Goal: Task Accomplishment & Management: Use online tool/utility

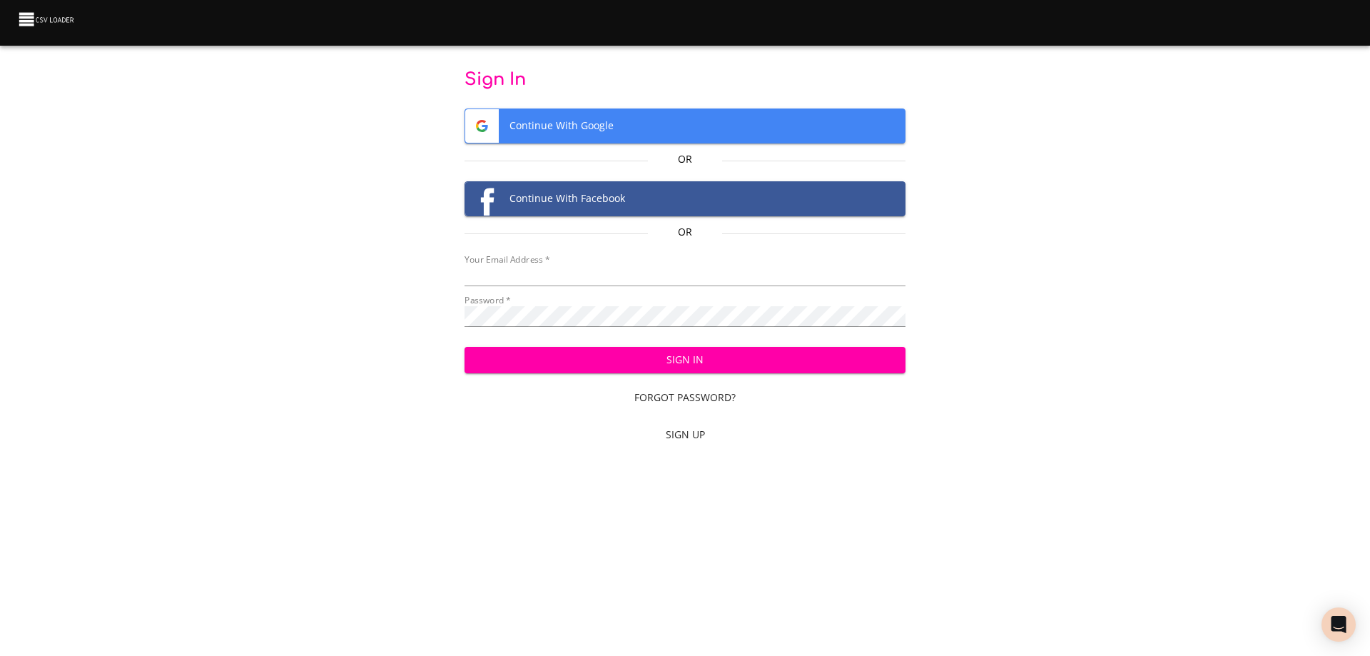
type input "[EMAIL_ADDRESS][DOMAIN_NAME]"
click at [656, 361] on span "Sign In" at bounding box center [685, 360] width 419 height 18
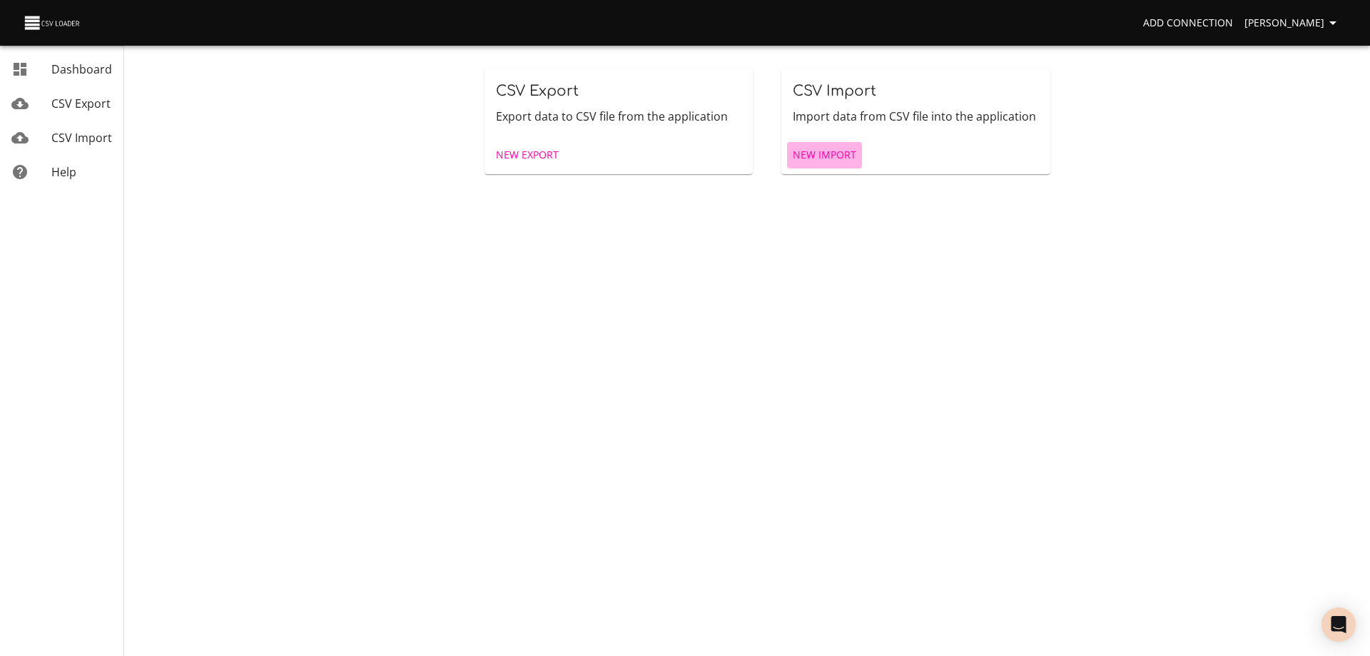
click at [822, 154] on span "New Import" at bounding box center [824, 155] width 63 height 18
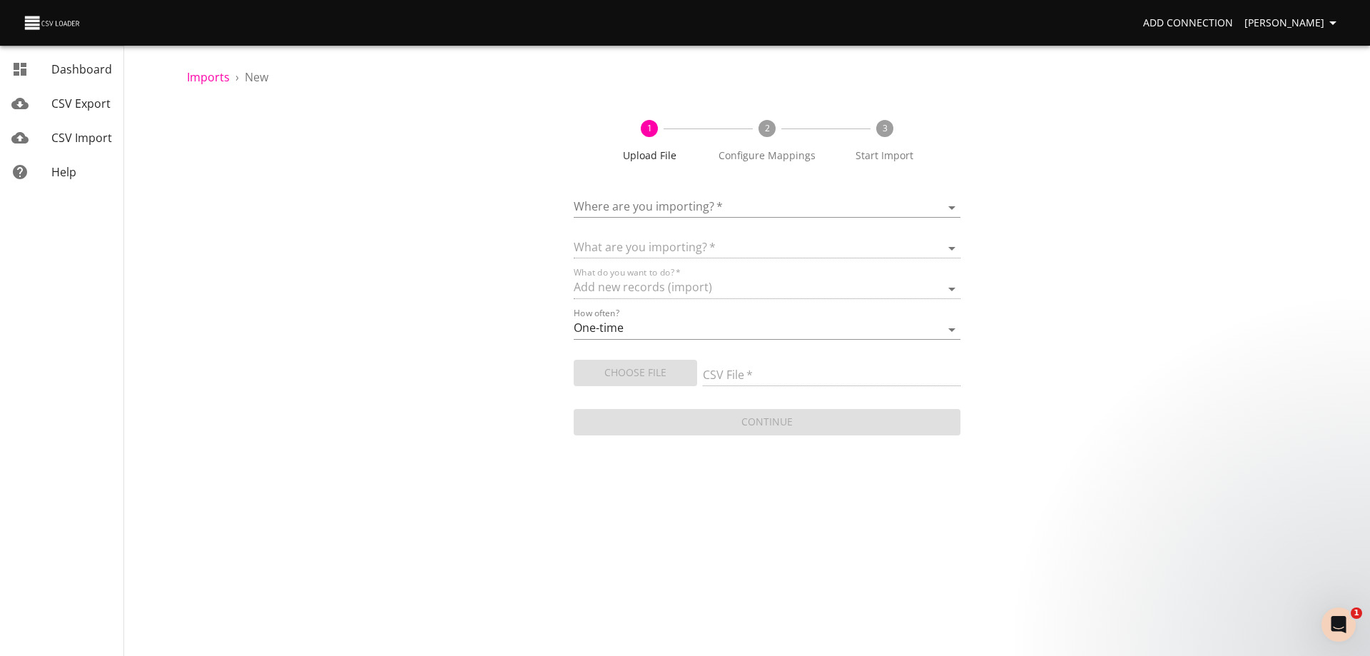
click at [703, 205] on body "Add Connection [PERSON_NAME] Dashboard CSV Export CSV Import Help Imports › New…" at bounding box center [685, 328] width 1370 height 656
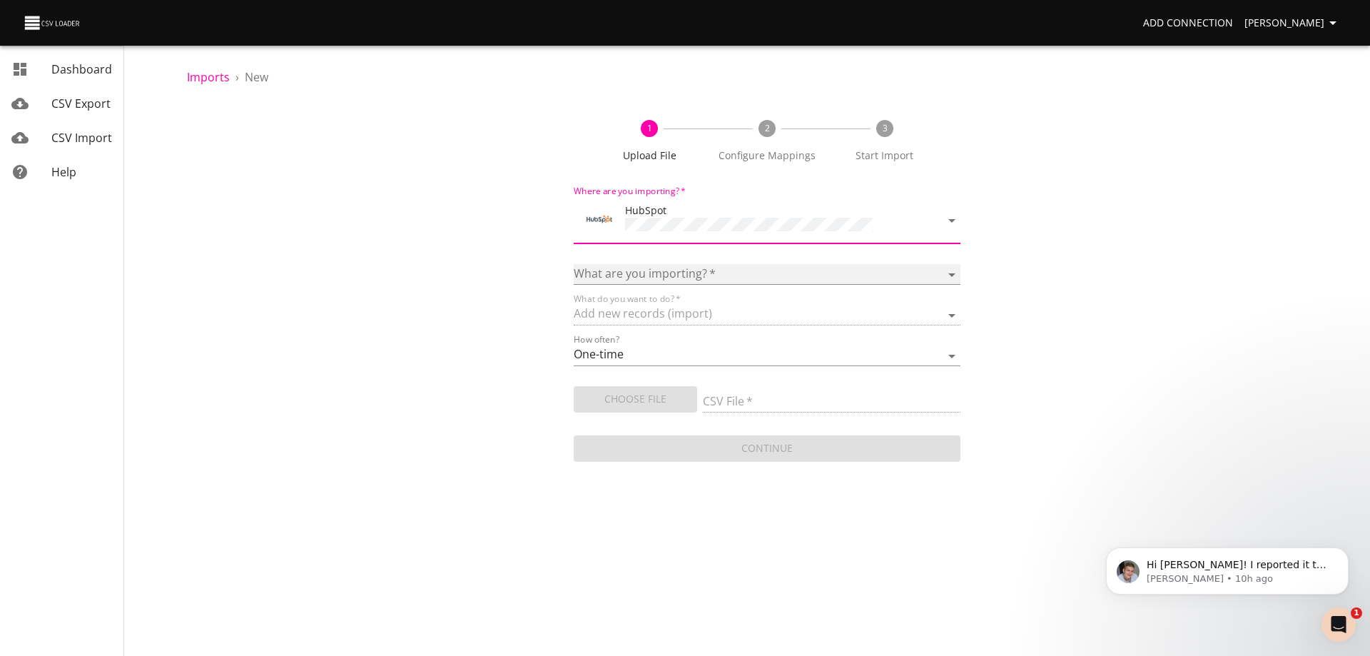
click at [666, 273] on select "Calls Companies Contacts Deals Emails Line items Meetings Notes Products Tasks …" at bounding box center [767, 274] width 387 height 21
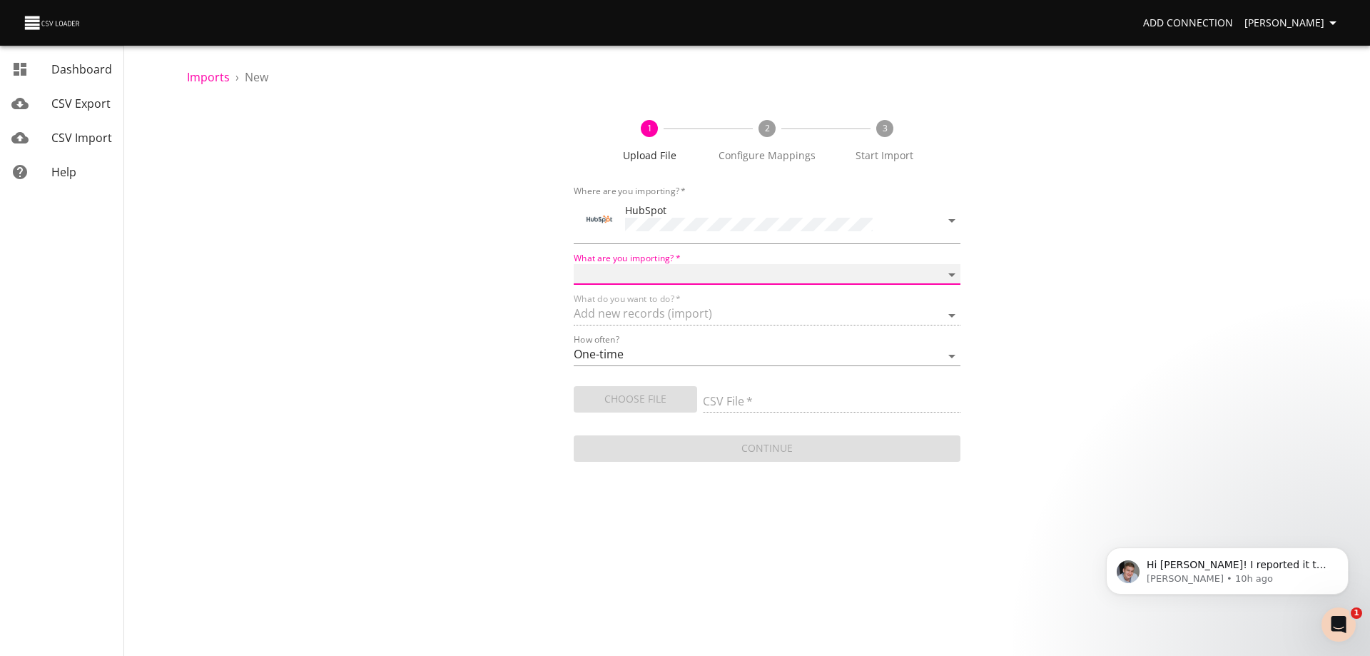
select select "deals"
click at [574, 264] on select "Calls Companies Contacts Deals Emails Line items Meetings Notes Products Tasks …" at bounding box center [767, 274] width 387 height 21
click at [646, 396] on span "Choose File" at bounding box center [635, 399] width 101 height 18
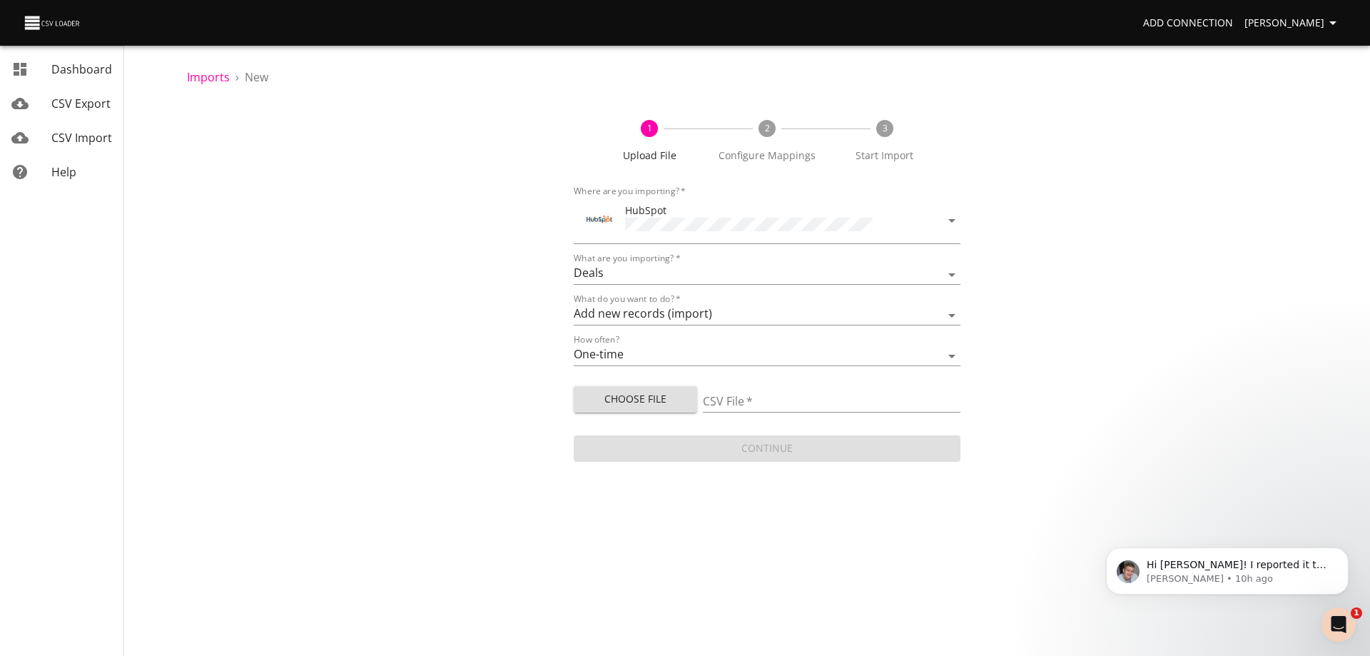
type input "Doctor Daily Sales 08272025.csv"
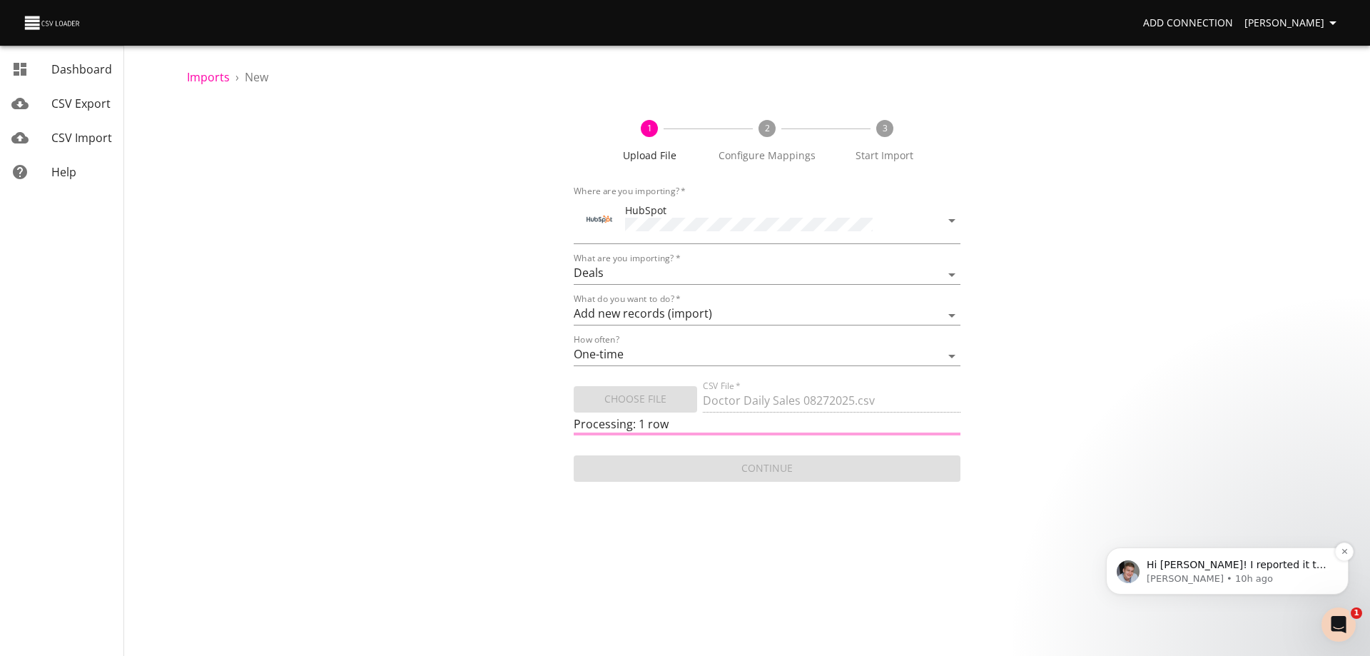
click at [1241, 581] on p "[PERSON_NAME] • 10h ago" at bounding box center [1238, 578] width 184 height 13
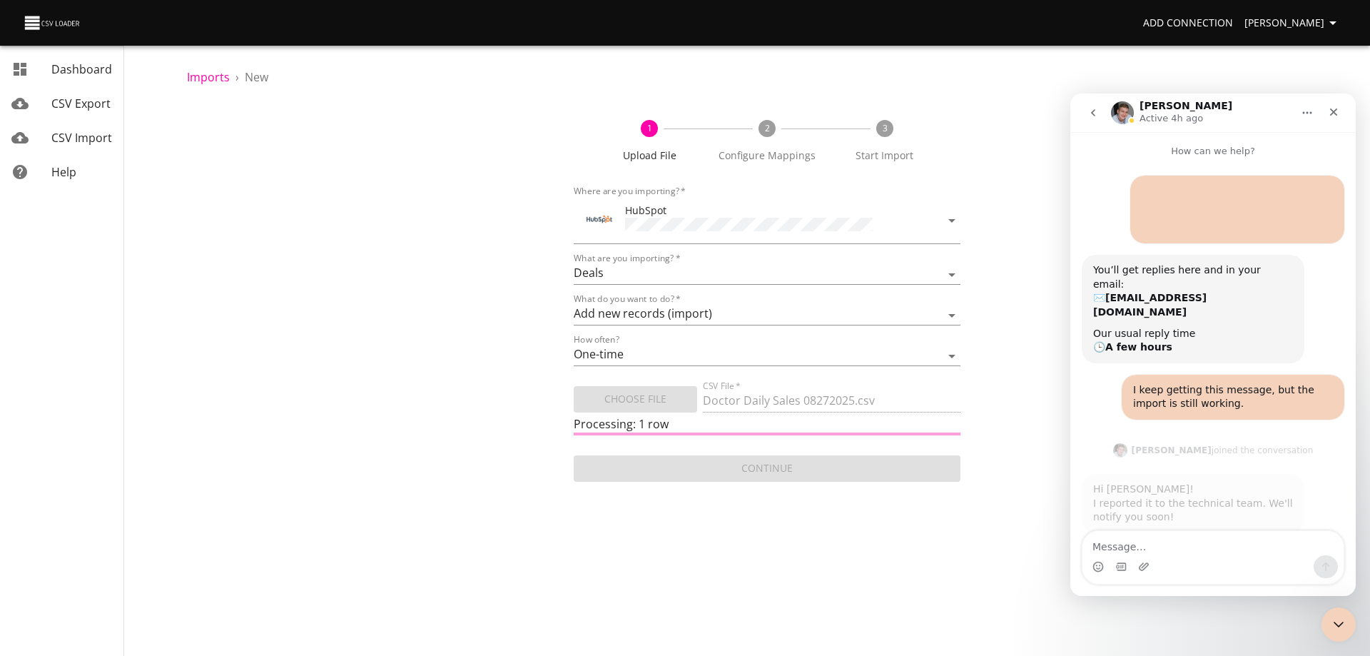
scroll to position [2, 0]
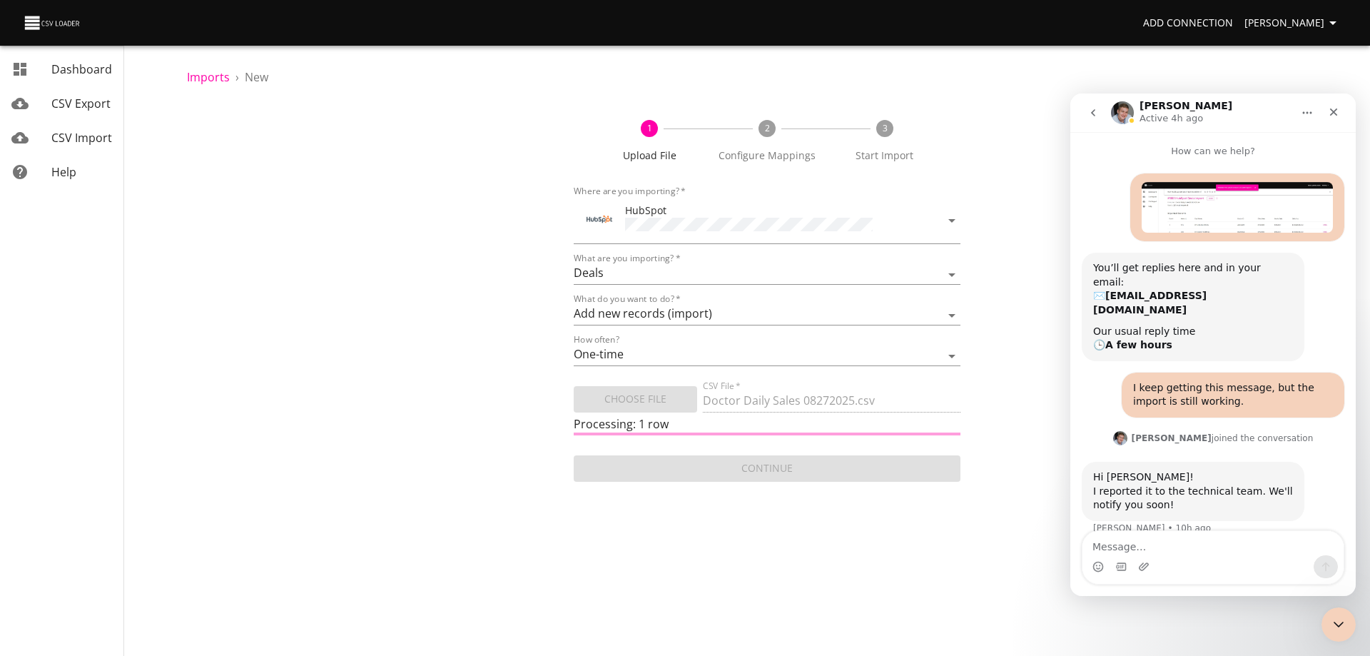
click at [1180, 539] on textarea "Message…" at bounding box center [1212, 543] width 261 height 24
type textarea "t"
type textarea "Thanks!"
click at [1323, 562] on icon "Send a message…" at bounding box center [1325, 566] width 11 height 11
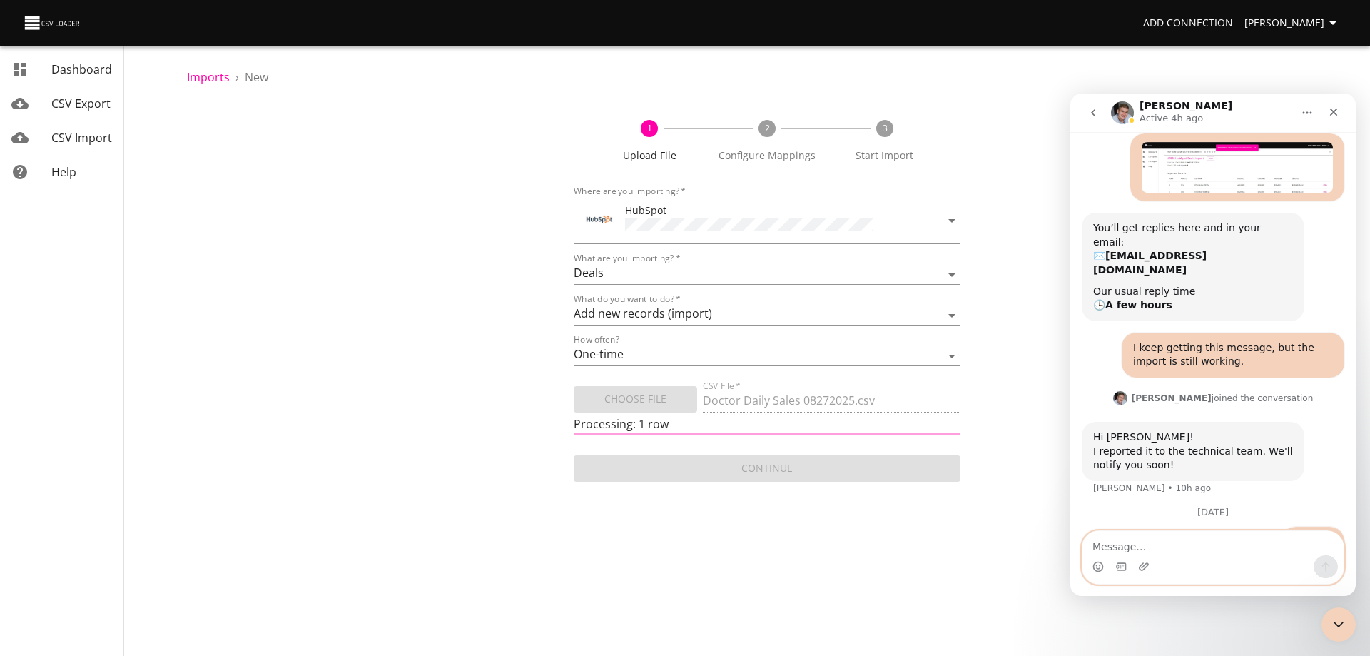
scroll to position [75, 0]
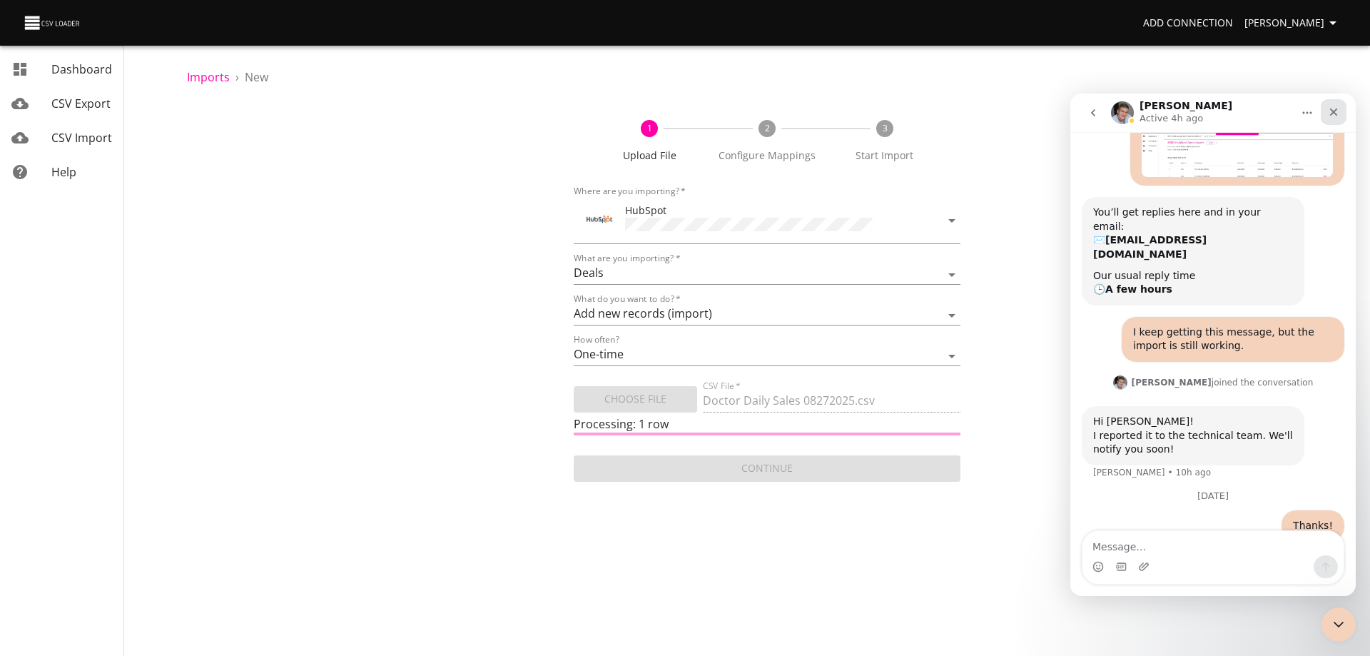
click at [1336, 113] on icon "Close" at bounding box center [1333, 111] width 11 height 11
